Goal: Find specific page/section: Find specific page/section

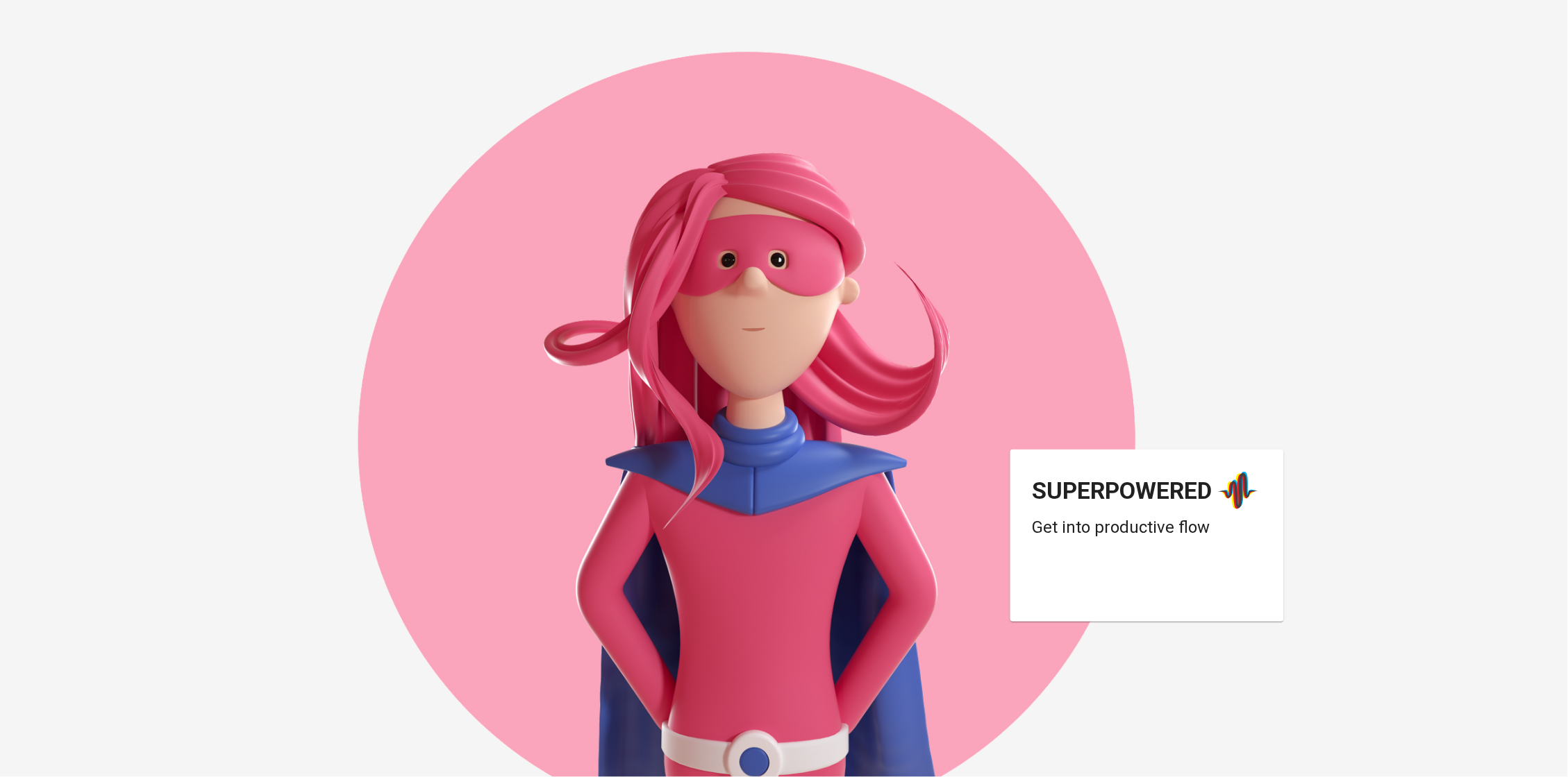
click at [1152, 585] on div "Sign in with Google. Opens in new tab" at bounding box center [1143, 586] width 222 height 31
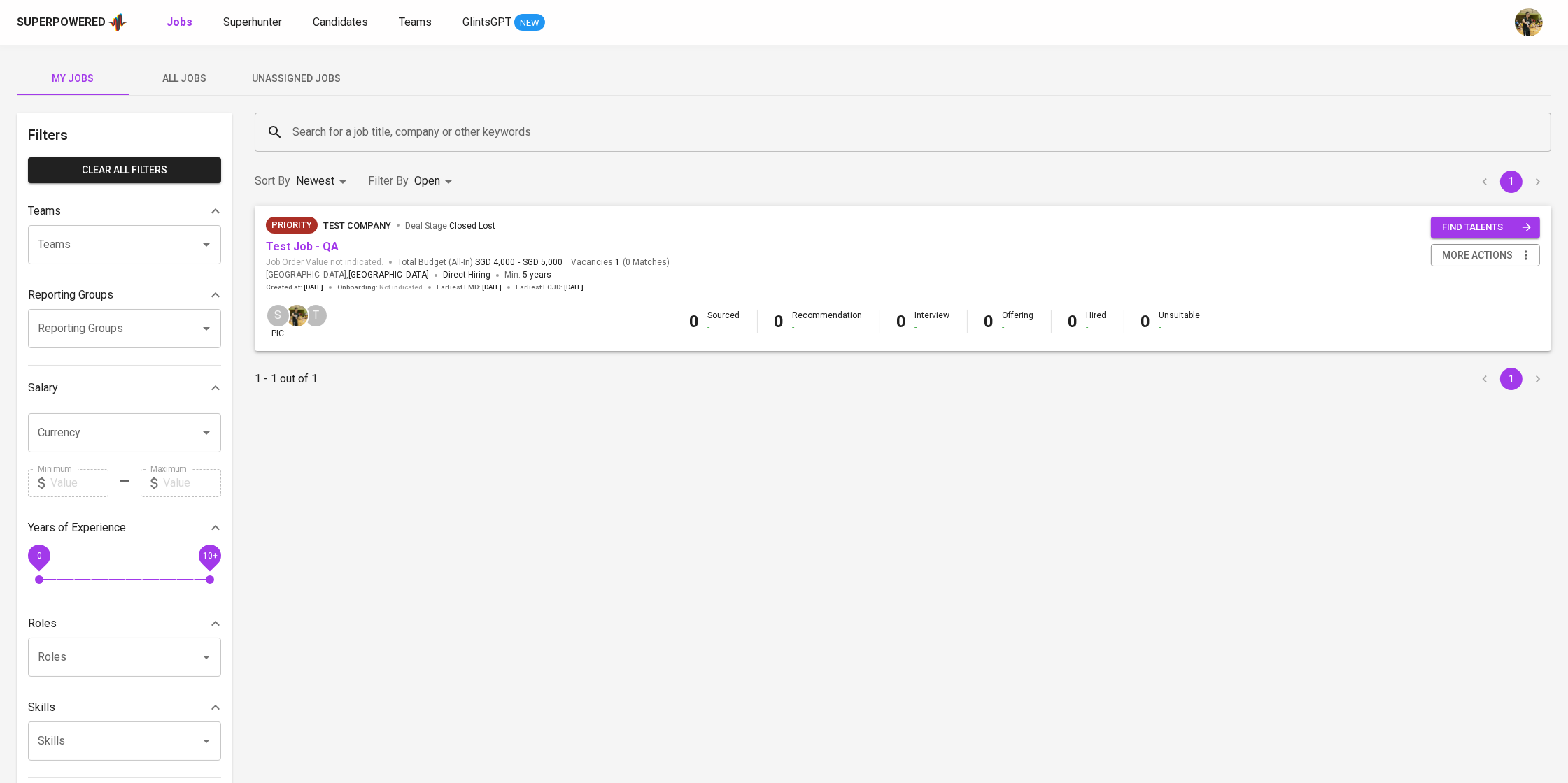
click at [250, 26] on span "Superhunter" at bounding box center [252, 22] width 59 height 13
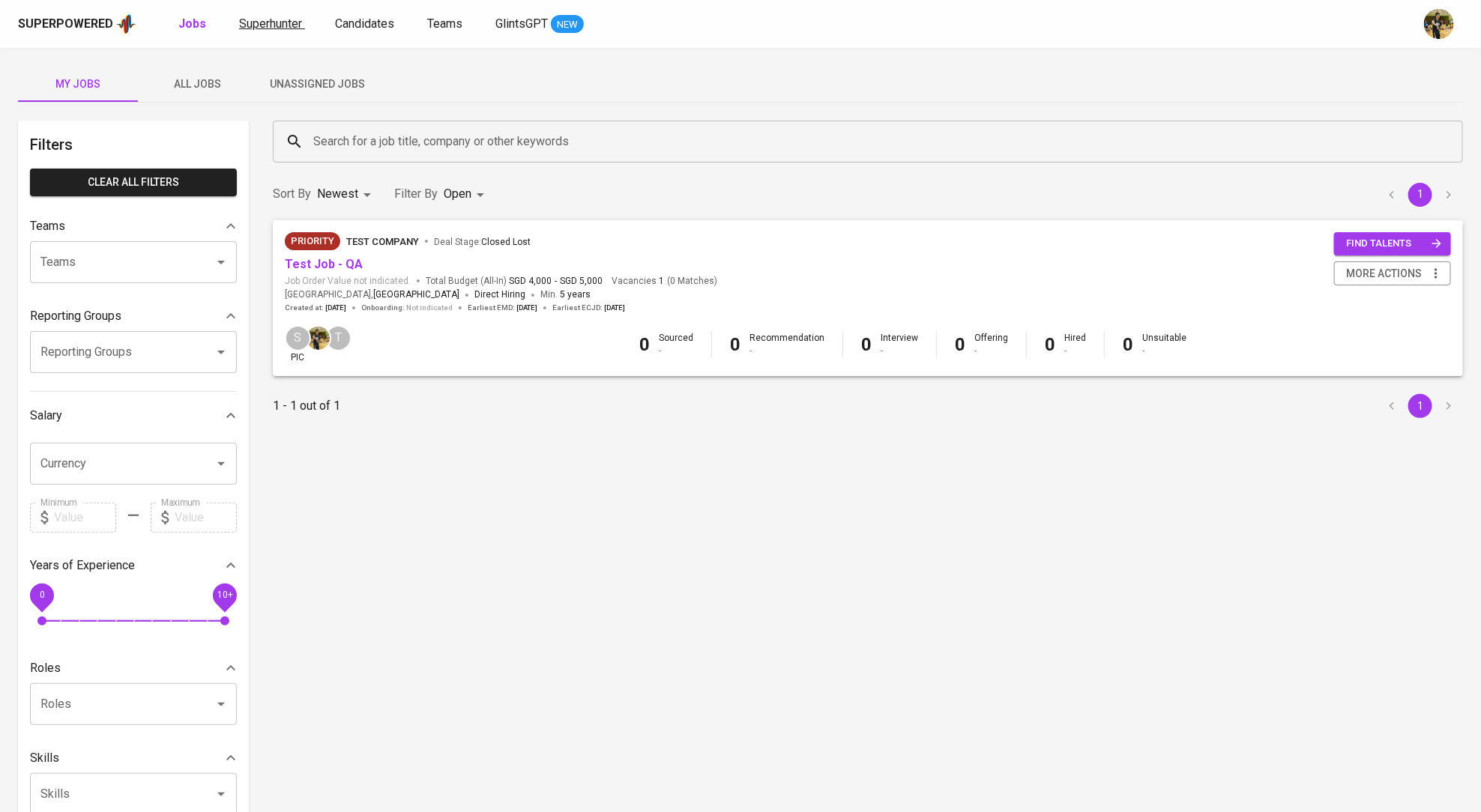
click at [272, 29] on span "Superhunter" at bounding box center [270, 24] width 63 height 14
